Goal: Transaction & Acquisition: Purchase product/service

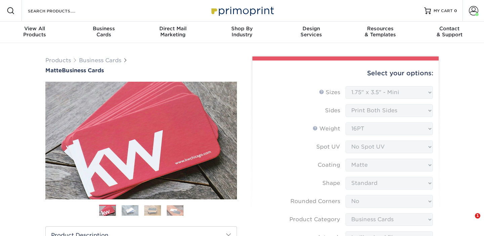
select select "1.75x3.50"
select select "0"
select select "3b5148f1-0588-4f88-a218-97bcfdce65c1"
select select "upload"
select select "250* – $21.00"
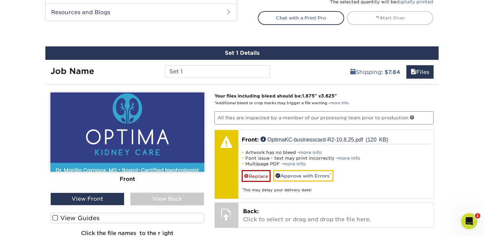
scroll to position [369, 0]
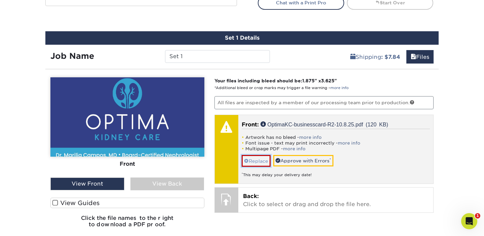
click at [257, 162] on link "Replace" at bounding box center [256, 161] width 29 height 12
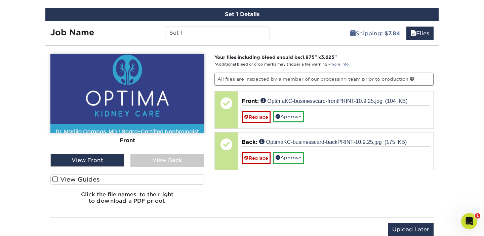
scroll to position [393, 0]
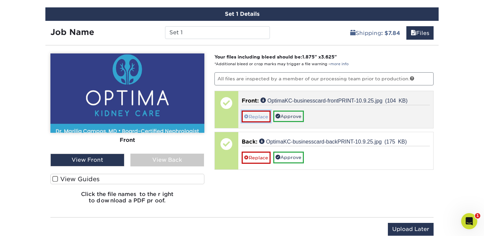
click at [254, 116] on link "Replace" at bounding box center [256, 117] width 29 height 12
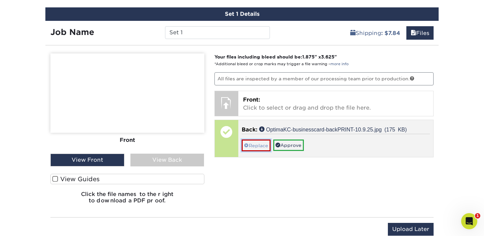
click at [250, 145] on link "Replace" at bounding box center [256, 145] width 29 height 12
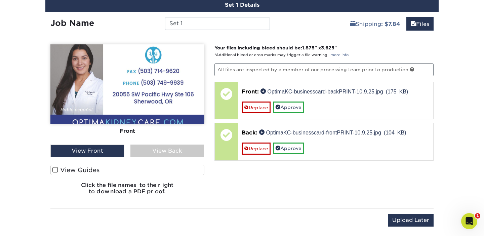
scroll to position [420, 0]
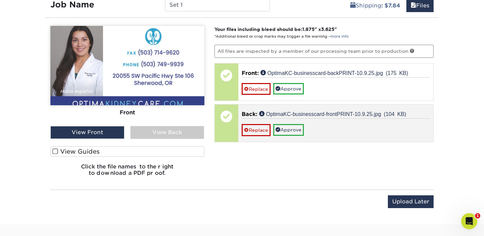
click at [329, 121] on div "Replace Approve" at bounding box center [336, 126] width 188 height 17
click at [330, 129] on div "Replace Approve" at bounding box center [336, 126] width 188 height 17
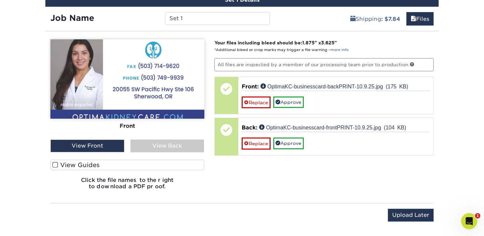
scroll to position [406, 0]
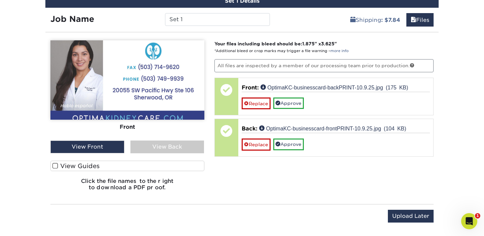
click at [149, 147] on div "View Back" at bounding box center [167, 146] width 74 height 13
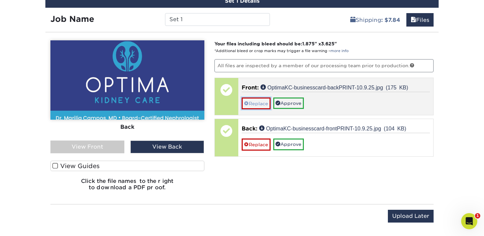
click at [264, 104] on link "Replace" at bounding box center [256, 103] width 29 height 12
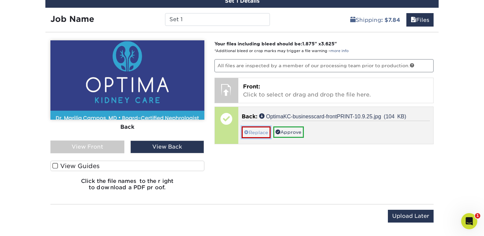
click at [254, 131] on link "Replace" at bounding box center [256, 132] width 29 height 12
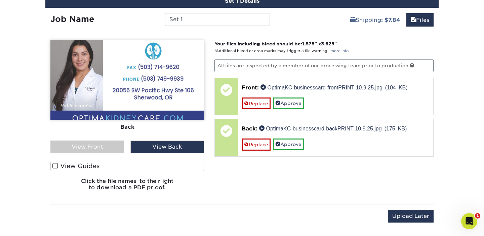
click at [108, 148] on div "View Front" at bounding box center [87, 146] width 74 height 13
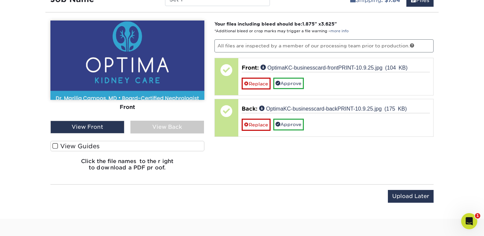
scroll to position [427, 0]
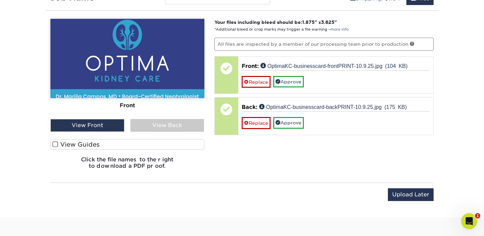
click at [130, 67] on img at bounding box center [127, 58] width 154 height 79
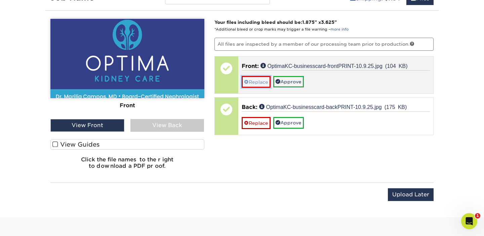
click at [269, 83] on link "Replace" at bounding box center [256, 82] width 29 height 12
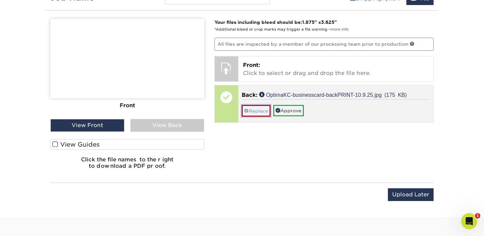
click at [258, 112] on link "Replace" at bounding box center [256, 111] width 29 height 12
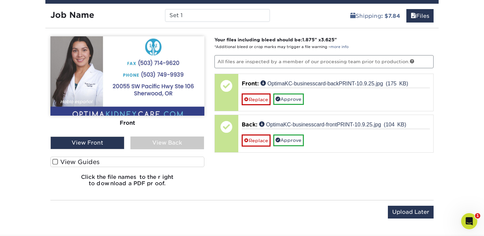
scroll to position [408, 0]
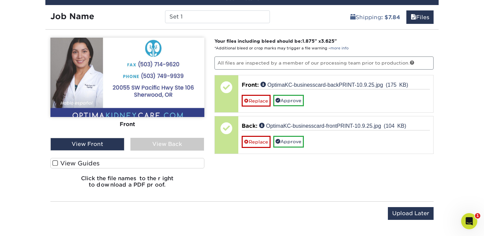
click at [179, 143] on div "View Back" at bounding box center [167, 144] width 74 height 13
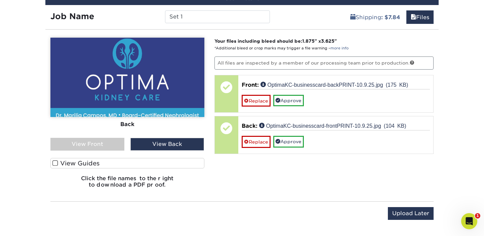
click at [119, 143] on div "View Front" at bounding box center [87, 144] width 74 height 13
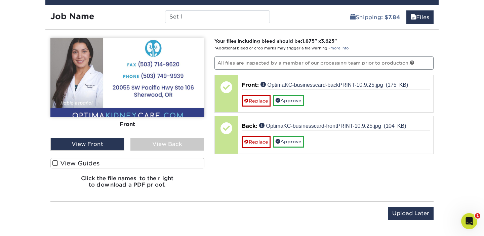
click at [155, 144] on div "View Back" at bounding box center [167, 144] width 74 height 13
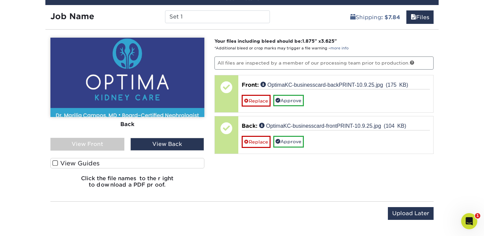
click at [111, 146] on div "View Front" at bounding box center [87, 144] width 74 height 13
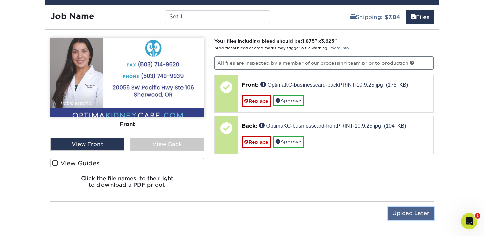
click at [401, 218] on input "Upload Later" at bounding box center [411, 213] width 46 height 13
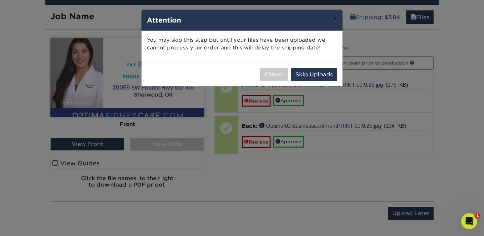
click at [337, 20] on button "×" at bounding box center [334, 19] width 15 height 19
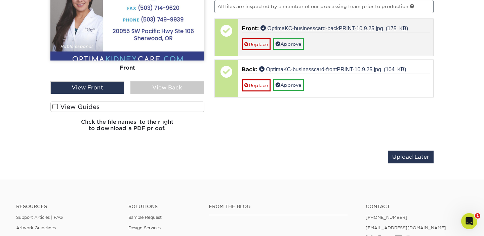
scroll to position [469, 0]
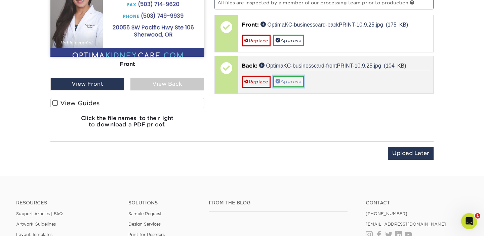
click at [280, 80] on span at bounding box center [277, 81] width 5 height 5
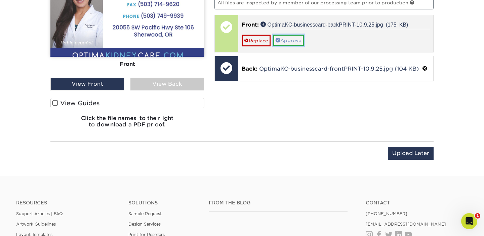
click at [289, 44] on link "Approve" at bounding box center [288, 40] width 31 height 11
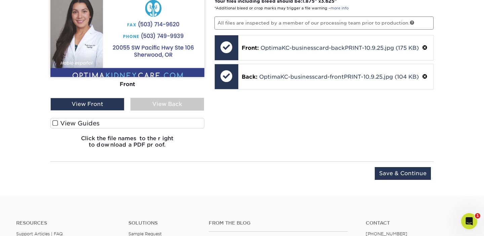
scroll to position [429, 0]
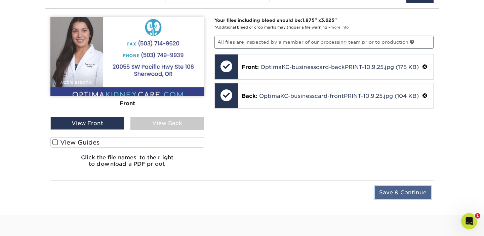
click at [386, 195] on input "Save & Continue" at bounding box center [403, 192] width 56 height 13
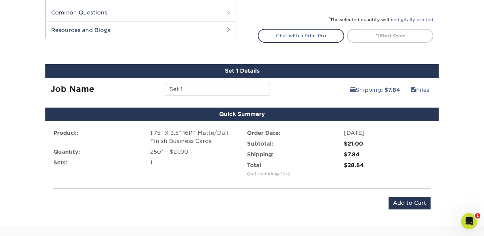
scroll to position [367, 0]
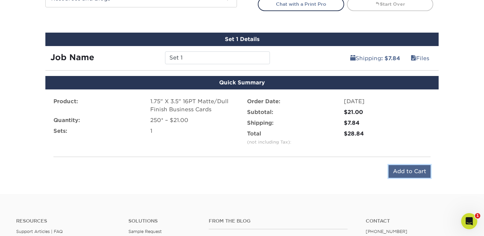
click at [404, 172] on input "Add to Cart" at bounding box center [409, 171] width 42 height 13
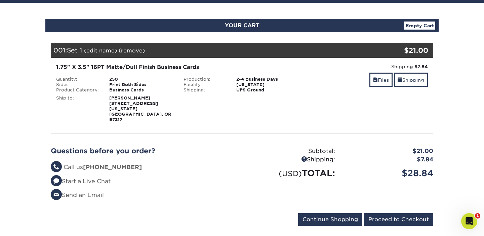
scroll to position [1, 0]
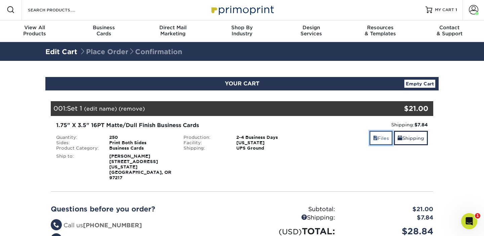
click at [381, 140] on link "Files" at bounding box center [380, 138] width 23 height 14
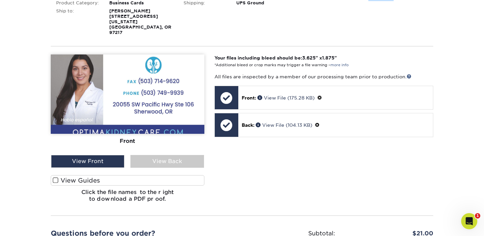
scroll to position [148, 0]
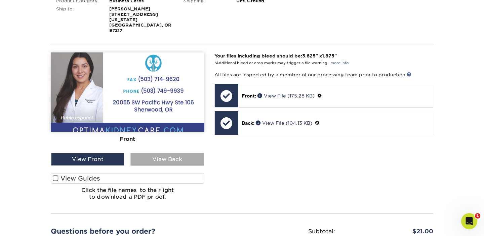
click at [175, 153] on div "View Back" at bounding box center [166, 159] width 73 height 13
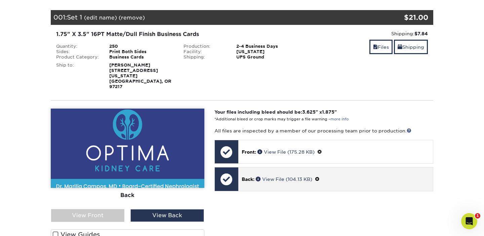
scroll to position [0, 0]
